Goal: Book appointment/travel/reservation

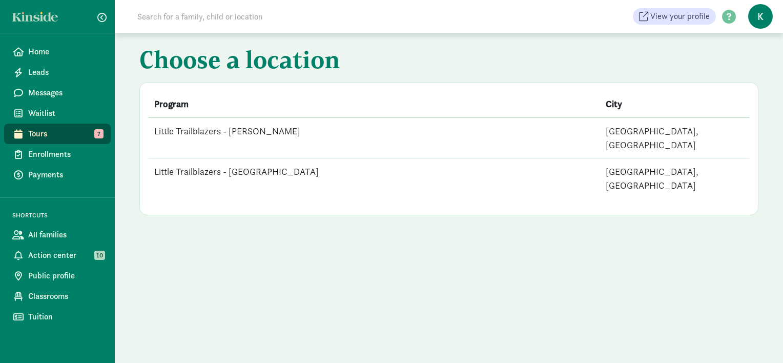
click at [255, 160] on td "Little Trailblazers - West Seattle" at bounding box center [374, 178] width 452 height 40
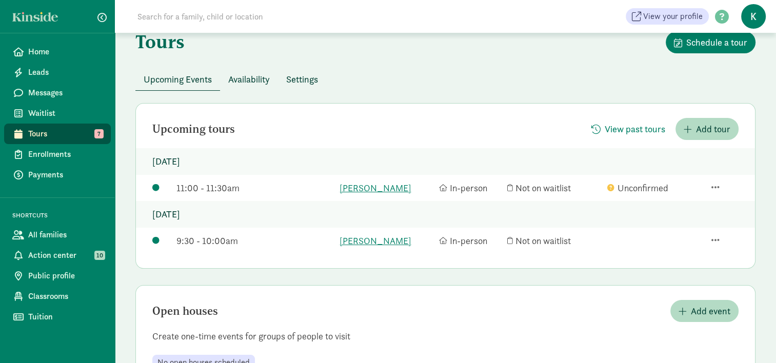
scroll to position [51, 0]
click at [51, 49] on span "Home" at bounding box center [65, 52] width 74 height 12
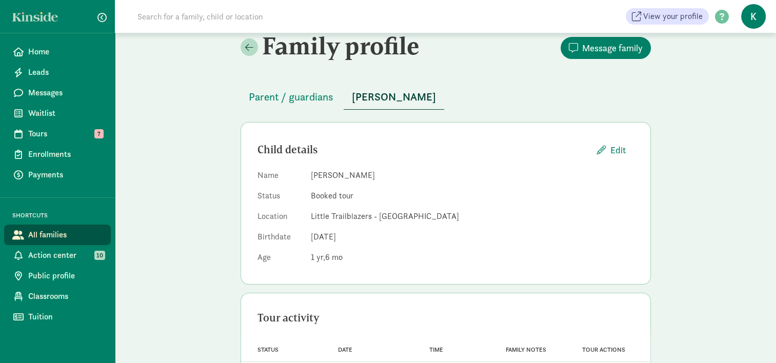
scroll to position [11, 0]
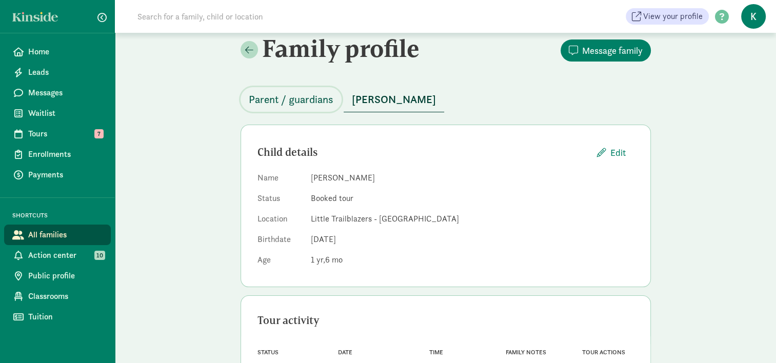
click at [308, 101] on span "Parent / guardians" at bounding box center [291, 99] width 85 height 16
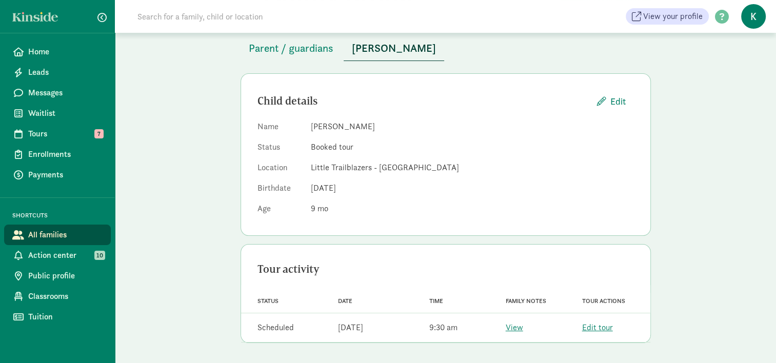
click at [688, 228] on div "Family profile Message family Parent / guardians [PERSON_NAME] Child details Ed…" at bounding box center [445, 166] width 661 height 393
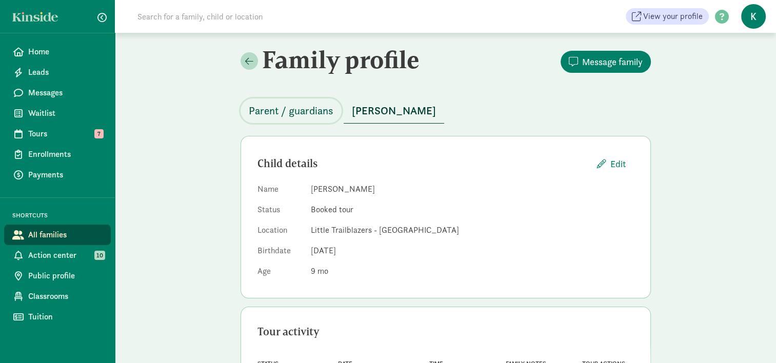
click at [297, 107] on span "Parent / guardians" at bounding box center [291, 111] width 85 height 16
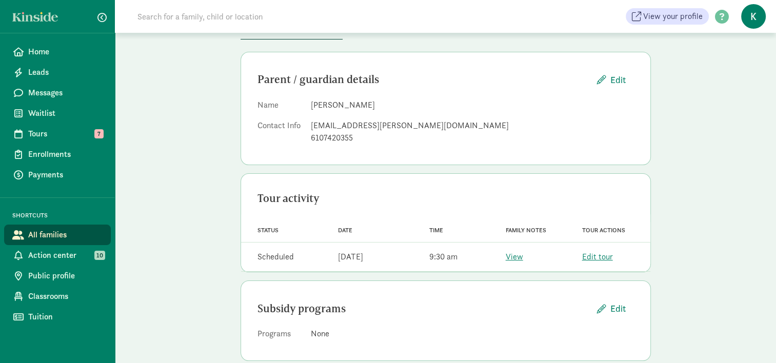
scroll to position [101, 0]
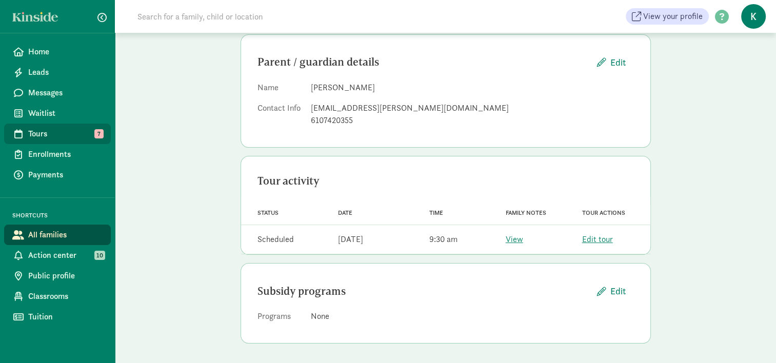
click at [67, 127] on link "Tours 7" at bounding box center [57, 134] width 107 height 21
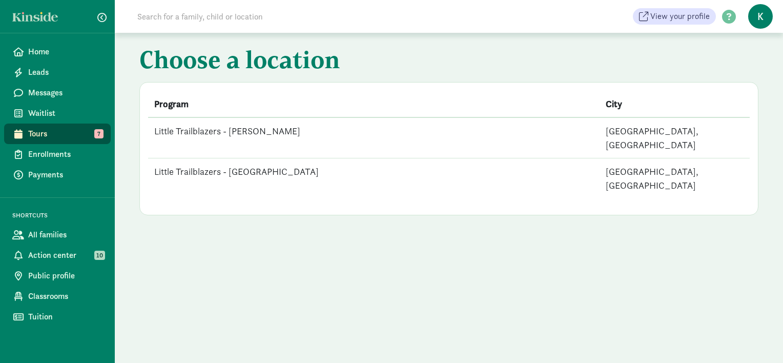
click at [260, 158] on td "Little Trailblazers - [GEOGRAPHIC_DATA]" at bounding box center [374, 178] width 452 height 40
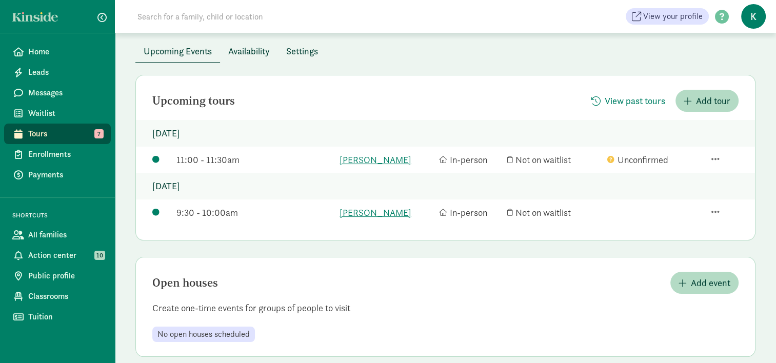
scroll to position [92, 0]
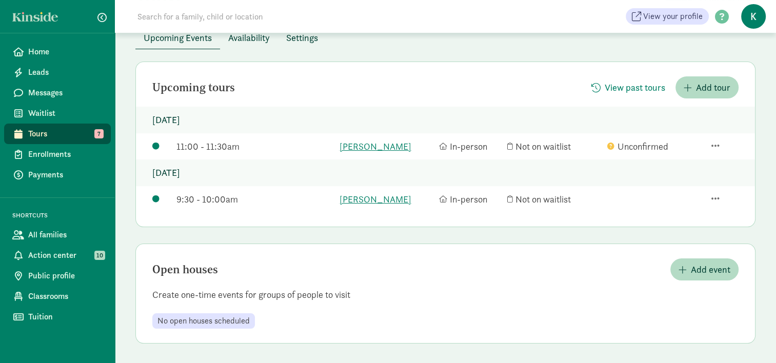
click at [226, 231] on div "Upcoming tours View past tours Add tour [DATE] 11:00 - 11:30am [PERSON_NAME] In…" at bounding box center [445, 203] width 620 height 282
click at [66, 135] on span "Tours" at bounding box center [65, 134] width 74 height 12
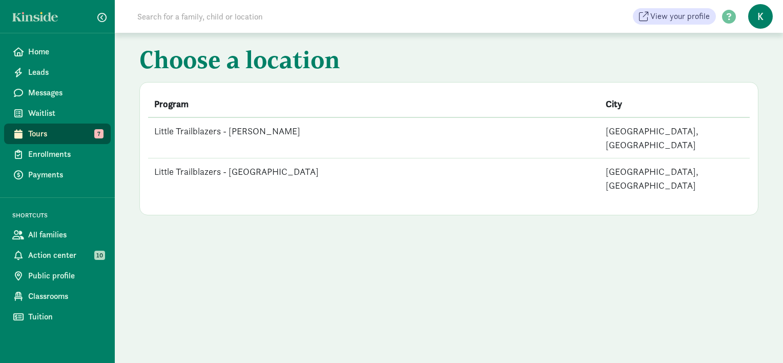
click at [186, 158] on td "Little Trailblazers - [GEOGRAPHIC_DATA]" at bounding box center [374, 178] width 452 height 40
